Goal: Information Seeking & Learning: Learn about a topic

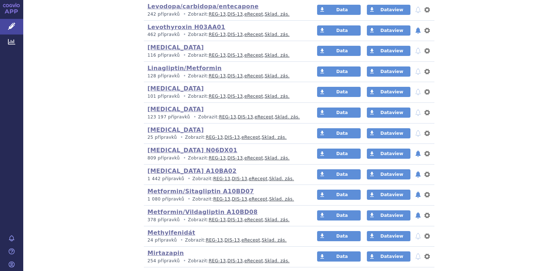
scroll to position [836, 0]
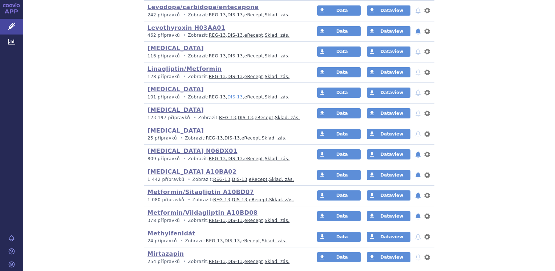
click at [228, 96] on link "DIS-13" at bounding box center [234, 96] width 15 height 5
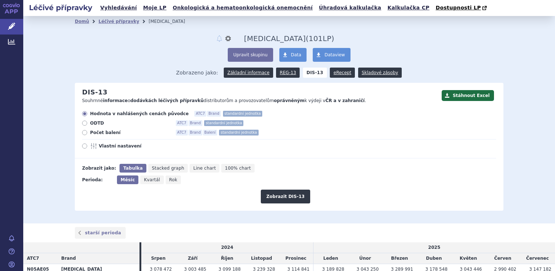
scroll to position [65, 0]
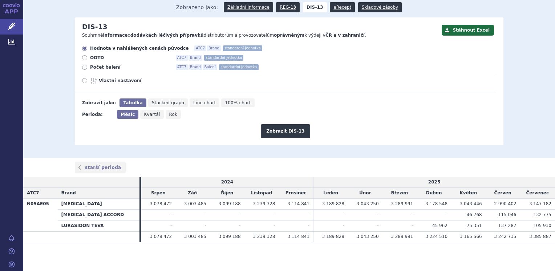
click at [82, 68] on icon at bounding box center [84, 67] width 5 height 5
click at [83, 68] on input "Počet balení ATC7 Brand Balení standardní jednotka" at bounding box center [85, 68] width 5 height 5
radio input "true"
click at [270, 133] on button "Zobrazit DIS-13" at bounding box center [285, 131] width 49 height 14
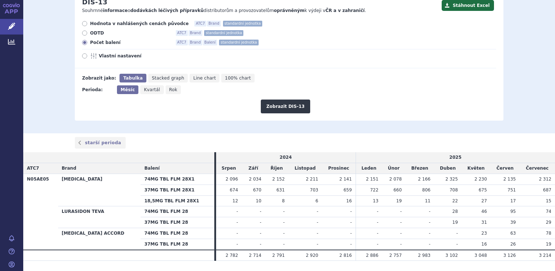
scroll to position [72, 0]
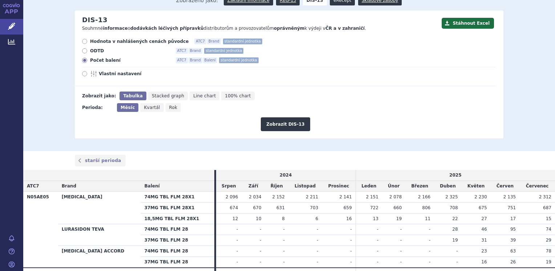
click at [333, 3] on link "eRecept" at bounding box center [342, 0] width 25 height 10
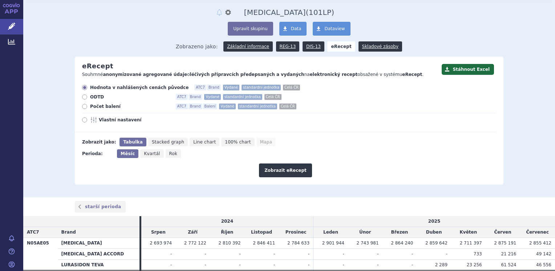
scroll to position [65, 0]
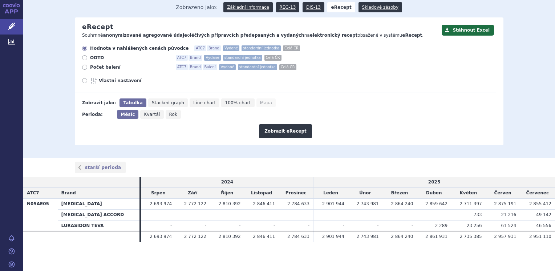
click at [84, 70] on label "Počet balení ATC7 Brand Balení Vydané standardní jednotka Celá ČR" at bounding box center [289, 67] width 414 height 6
click at [84, 70] on input "Počet balení ATC7 Brand Balení Vydané standardní jednotka Celá ČR" at bounding box center [85, 68] width 5 height 5
radio input "true"
click at [277, 132] on button "Zobrazit eRecept" at bounding box center [285, 131] width 53 height 14
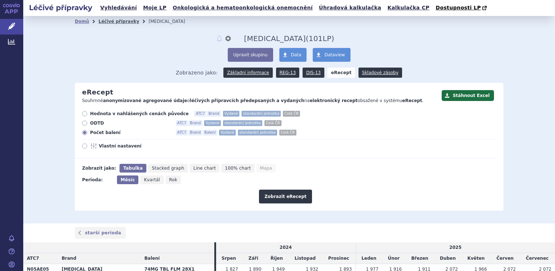
click at [110, 20] on link "Léčivé přípravky" at bounding box center [118, 21] width 41 height 5
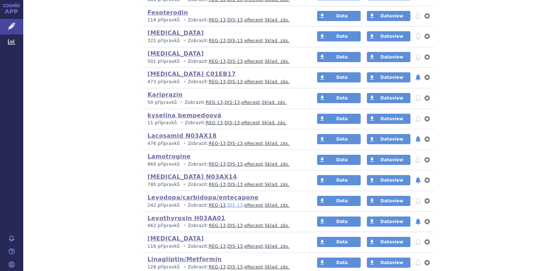
scroll to position [654, 0]
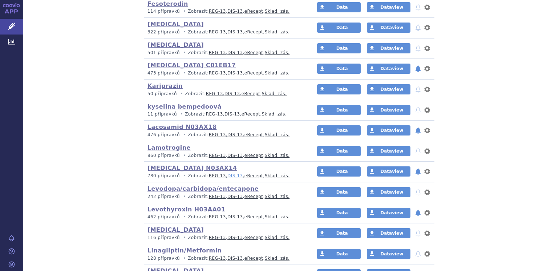
click at [227, 173] on link "DIS-13" at bounding box center [234, 175] width 15 height 5
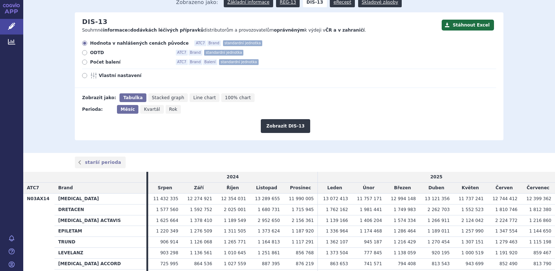
scroll to position [53, 0]
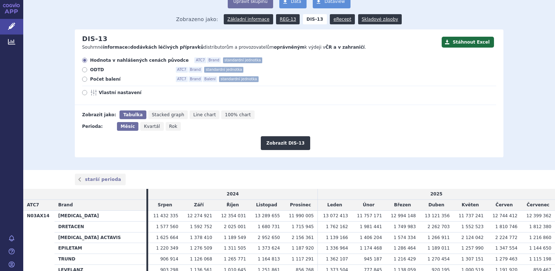
click at [82, 92] on icon at bounding box center [84, 92] width 5 height 5
click at [83, 92] on input "Vlastní nastavení" at bounding box center [85, 93] width 5 height 5
radio input "true"
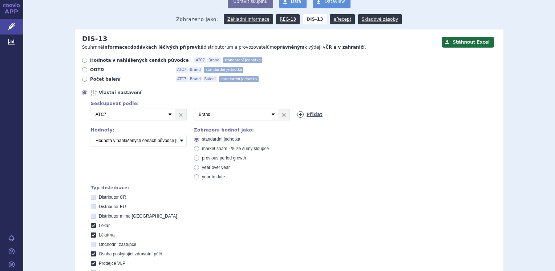
click at [307, 116] on link "Přidat" at bounding box center [309, 114] width 25 height 7
click at [314, 118] on select "Vyberte groupování ATC3 ATC5 ATC7 Brand Balení SÚKL kód MAH VPOIS Referenční sk…" at bounding box center [339, 115] width 84 height 12
select select "mah"
click at [297, 109] on select "Vyberte groupování ATC3 ATC5 ATC7 Brand Balení SÚKL kód MAH VPOIS Referenční sk…" at bounding box center [339, 115] width 84 height 12
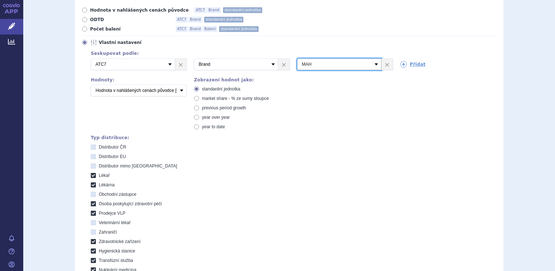
scroll to position [235, 0]
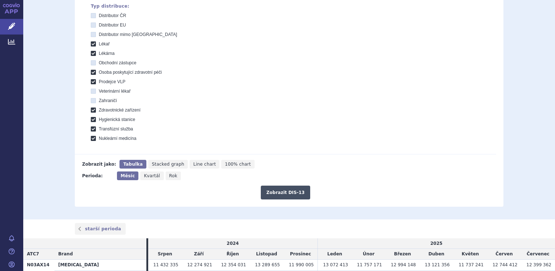
click at [280, 190] on button "Zobrazit DIS-13" at bounding box center [285, 193] width 49 height 14
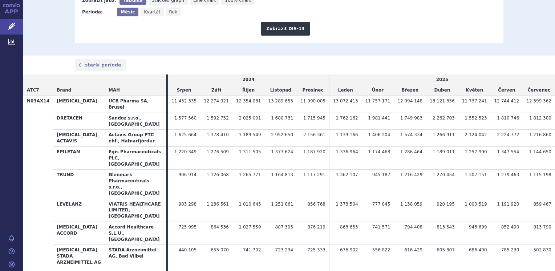
scroll to position [400, 0]
